Goal: Task Accomplishment & Management: Manage account settings

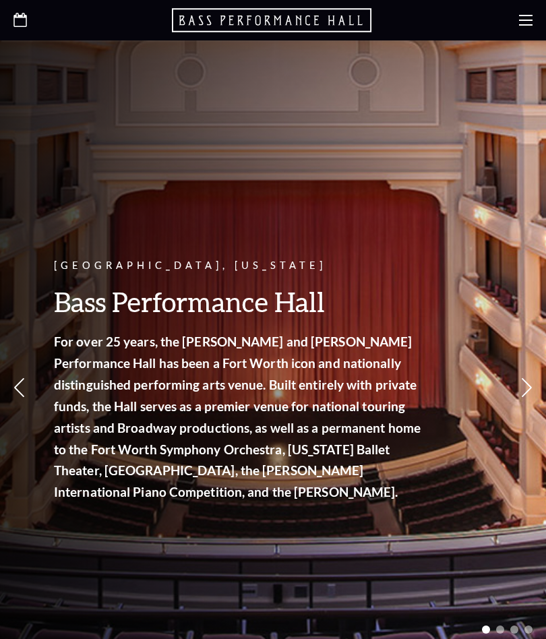
click at [521, 24] on icon at bounding box center [525, 19] width 13 height 13
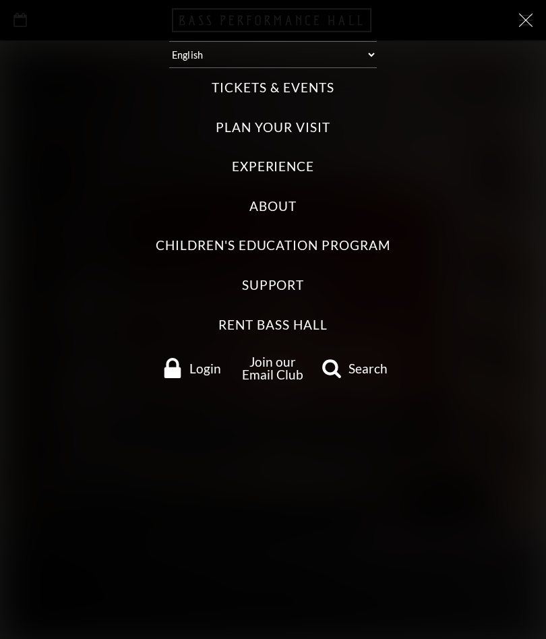
click at [195, 369] on span "Login" at bounding box center [205, 368] width 32 height 13
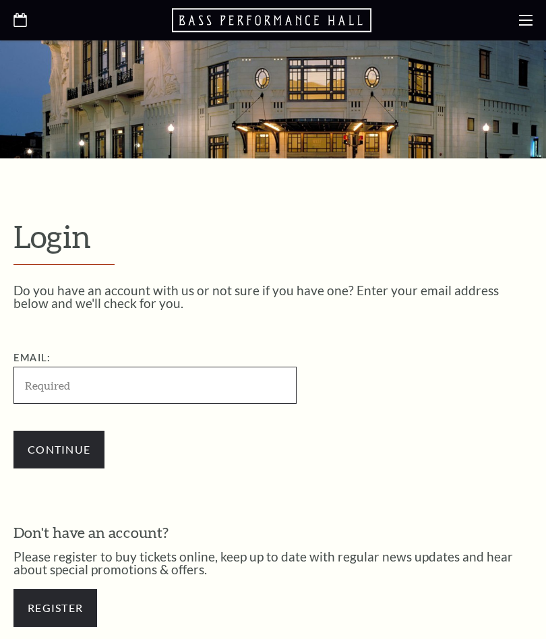
scroll to position [325, 0]
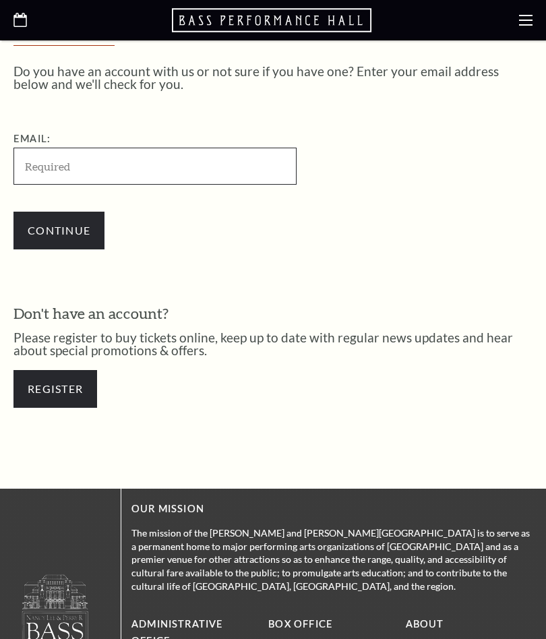
click at [93, 174] on input "Email:" at bounding box center [154, 166] width 283 height 37
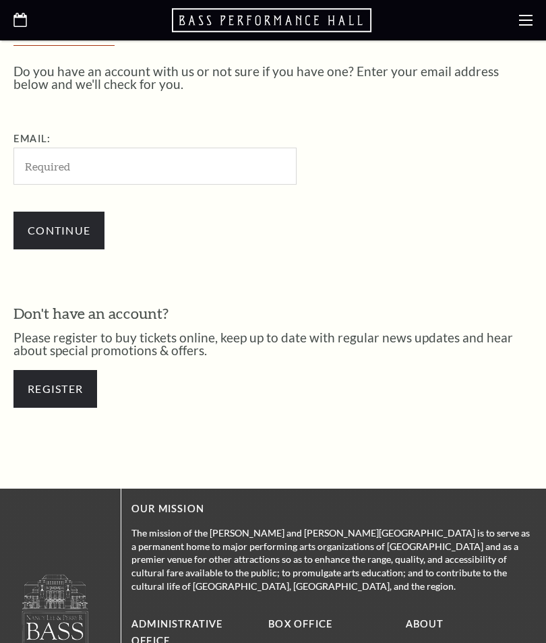
type input "gwmelton@msn.com"
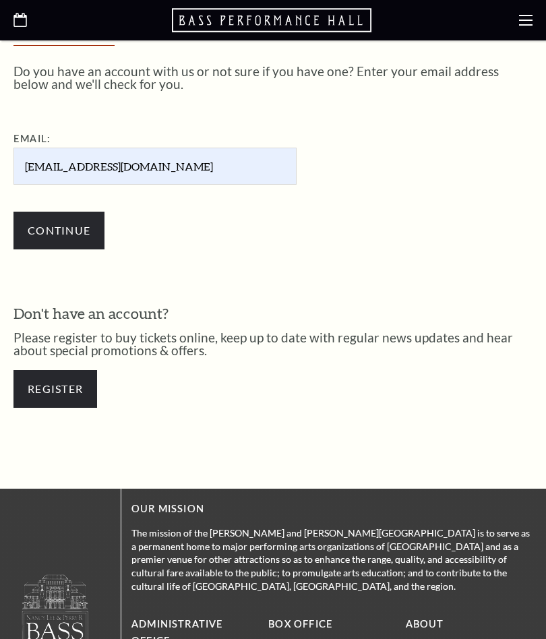
click at [68, 223] on input "Continue" at bounding box center [58, 231] width 91 height 38
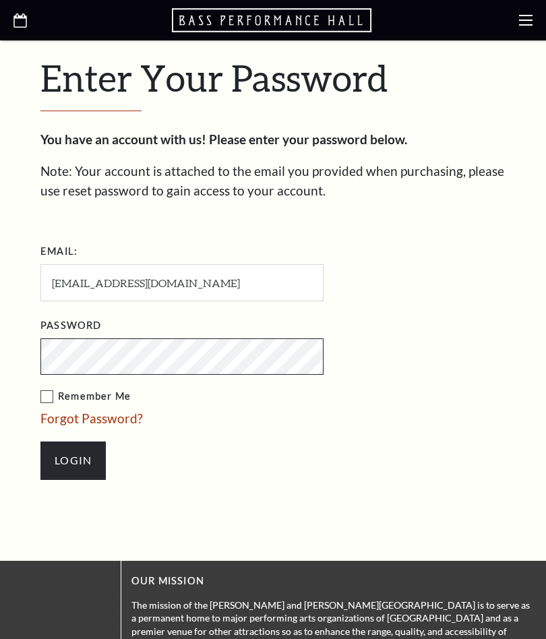
scroll to position [395, 0]
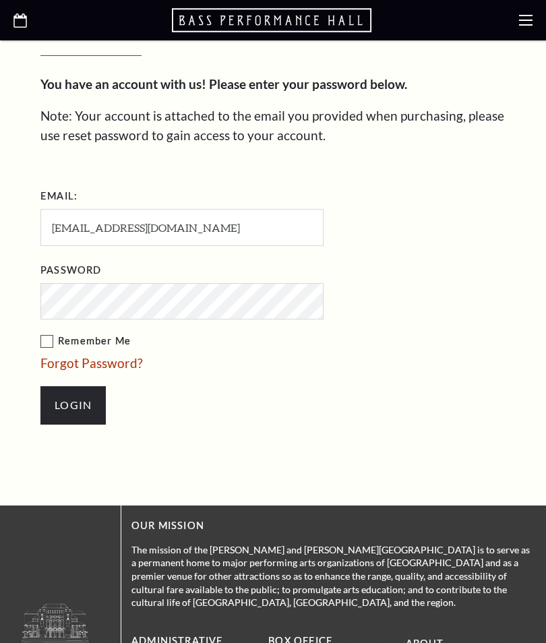
click at [49, 333] on label "Remember Me" at bounding box center [249, 341] width 418 height 17
click at [0, 0] on input "Remember Me" at bounding box center [0, 0] width 0 height 0
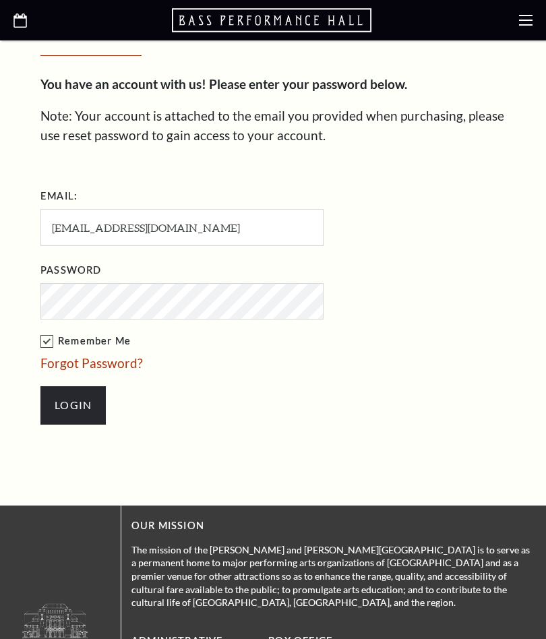
click at [84, 397] on input "Login" at bounding box center [72, 405] width 65 height 38
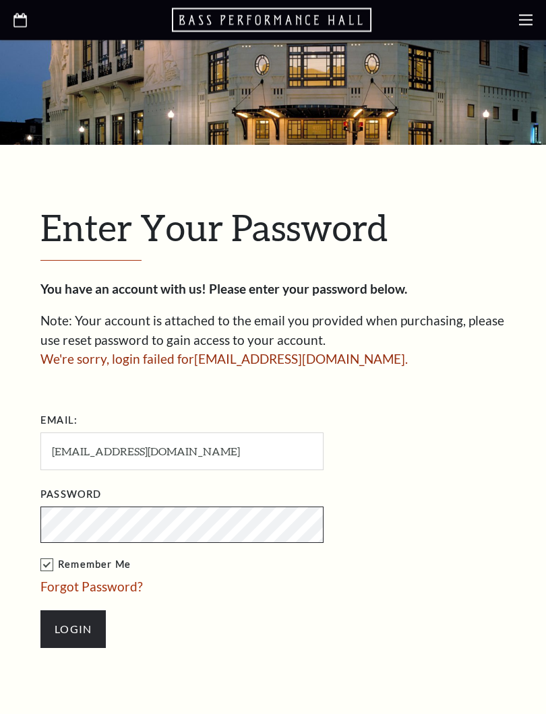
scroll to position [192, 0]
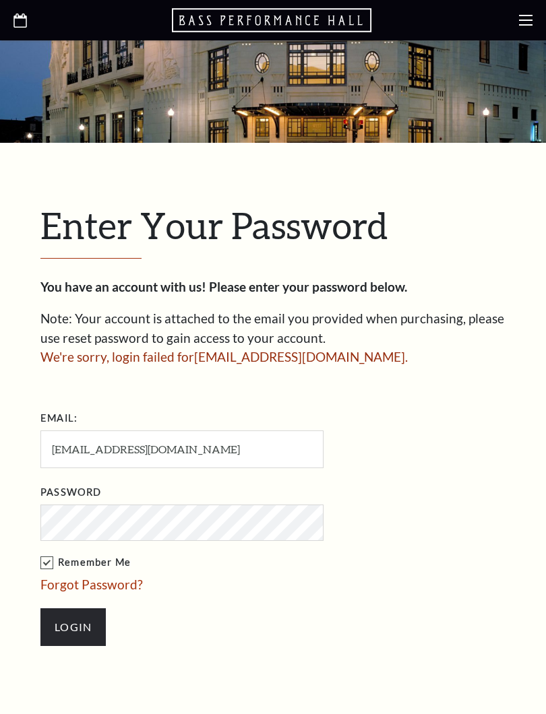
click at [115, 583] on link "Forgot Password?" at bounding box center [91, 584] width 102 height 15
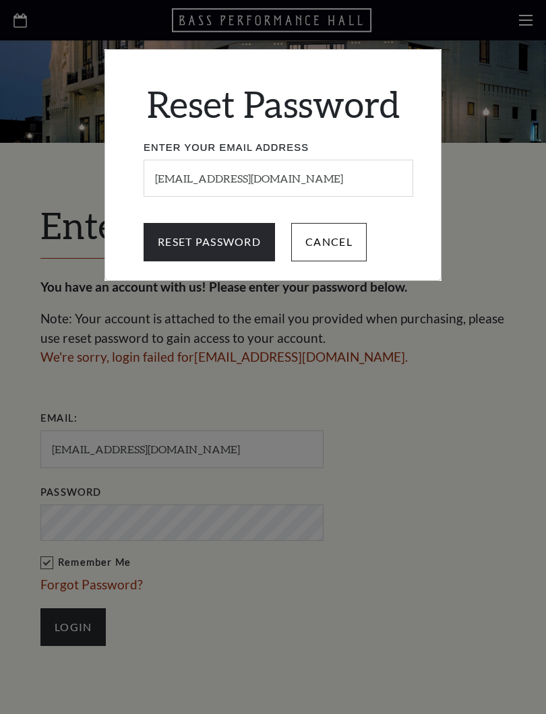
click at [230, 240] on input "Reset Password" at bounding box center [208, 242] width 131 height 38
